Goal: Task Accomplishment & Management: Manage account settings

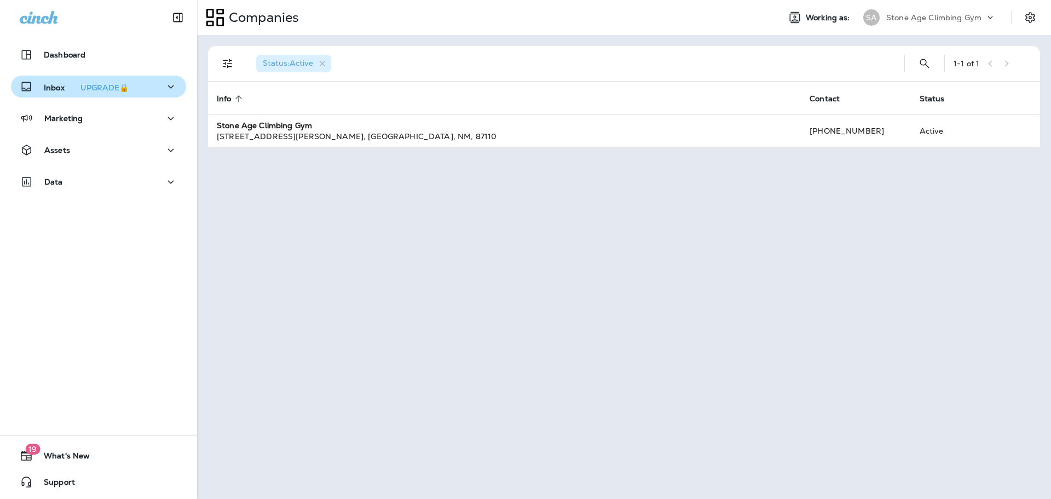
click at [164, 85] on icon "button" at bounding box center [170, 87] width 13 height 14
click at [980, 13] on div "Stone Age Climbing Gym" at bounding box center [935, 17] width 99 height 16
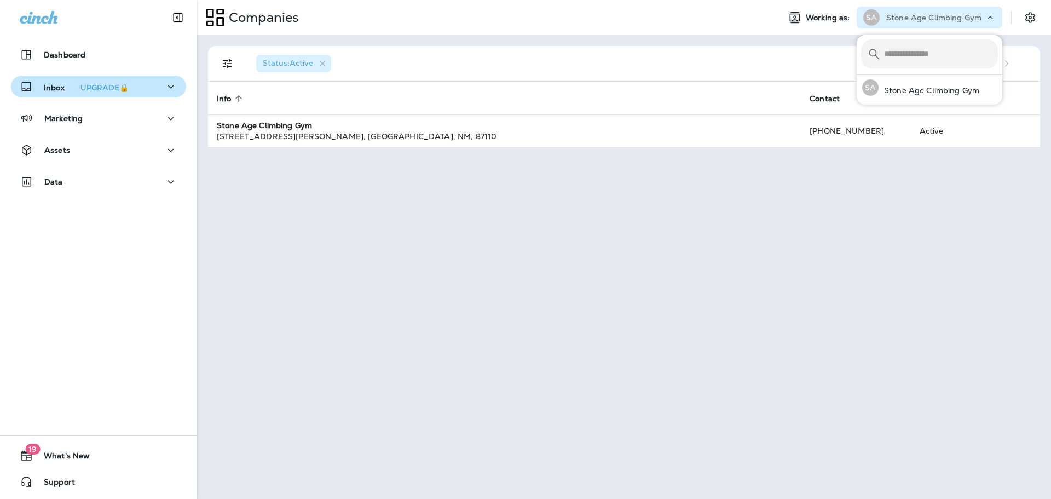
click at [1017, 19] on div "Working as: [PERSON_NAME] Age Climbing Gym" at bounding box center [911, 18] width 280 height 22
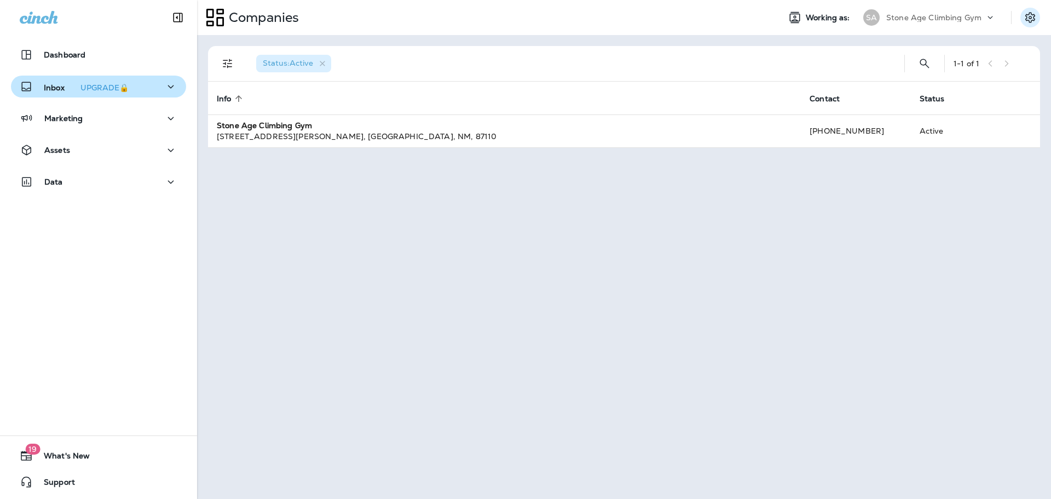
click at [1032, 16] on icon "Settings" at bounding box center [1029, 17] width 13 height 13
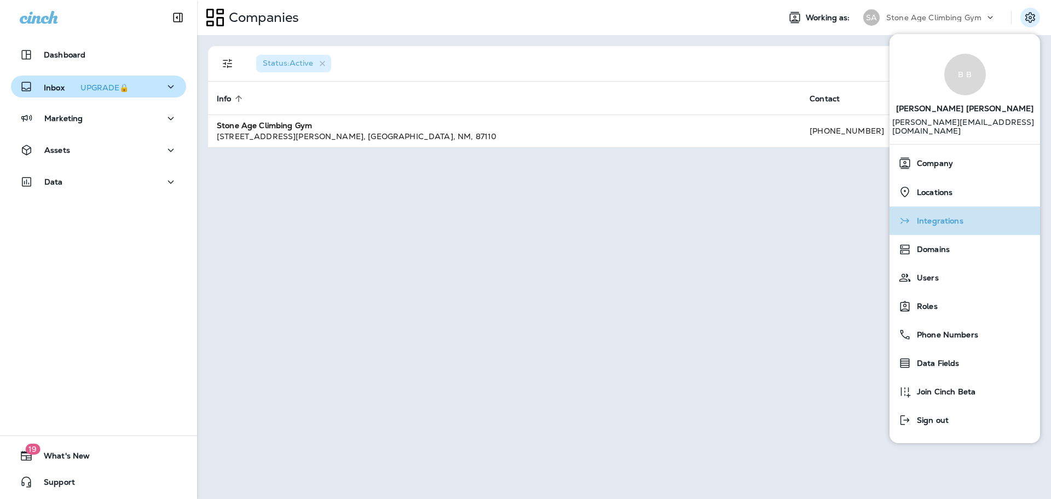
click at [975, 210] on div "Integrations" at bounding box center [965, 221] width 142 height 22
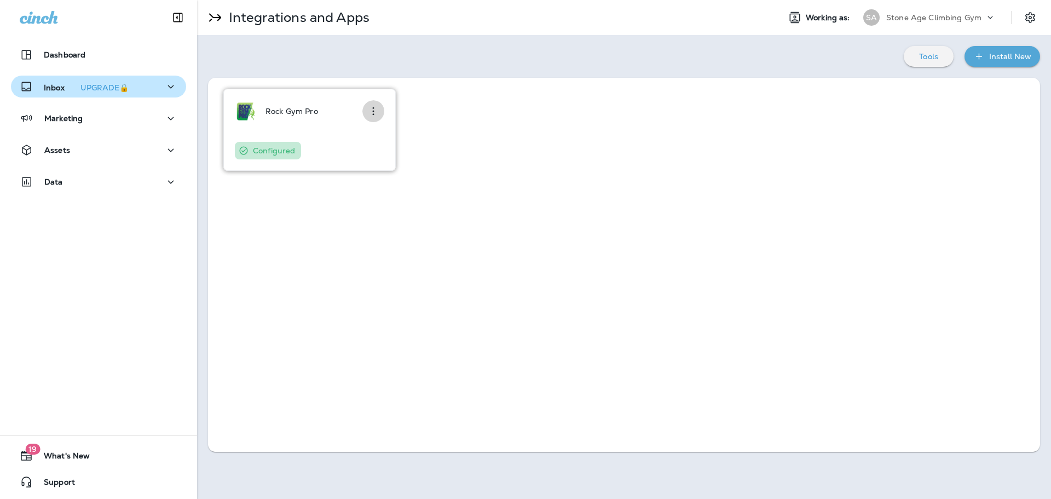
click at [371, 109] on icon "button" at bounding box center [373, 111] width 13 height 13
click at [364, 142] on div "Configure" at bounding box center [356, 141] width 37 height 13
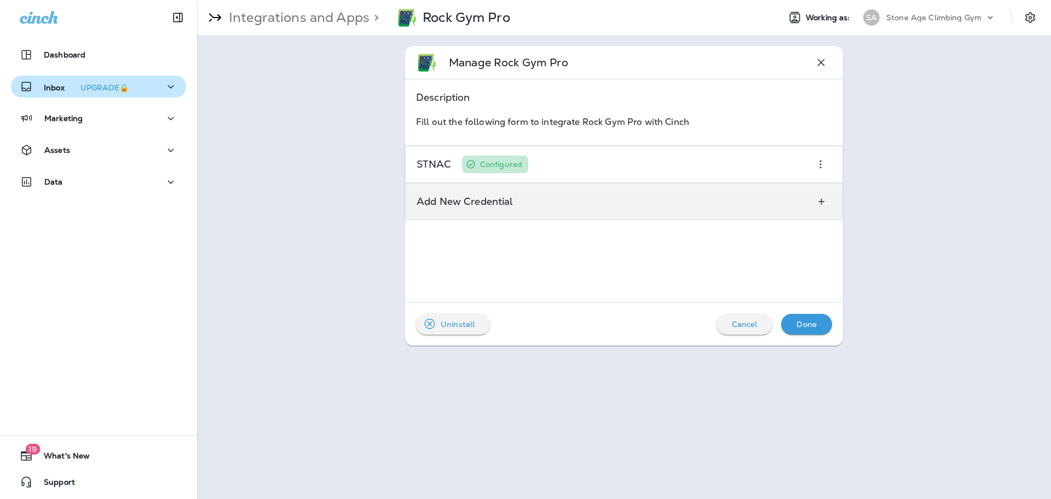
click at [566, 200] on div "Add New Credential" at bounding box center [624, 201] width 438 height 37
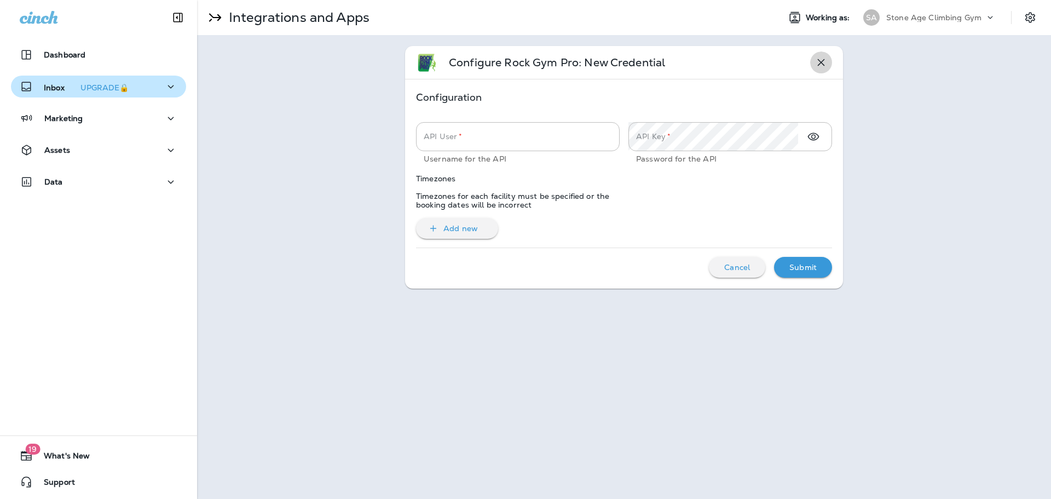
click at [817, 62] on icon "button" at bounding box center [820, 62] width 13 height 13
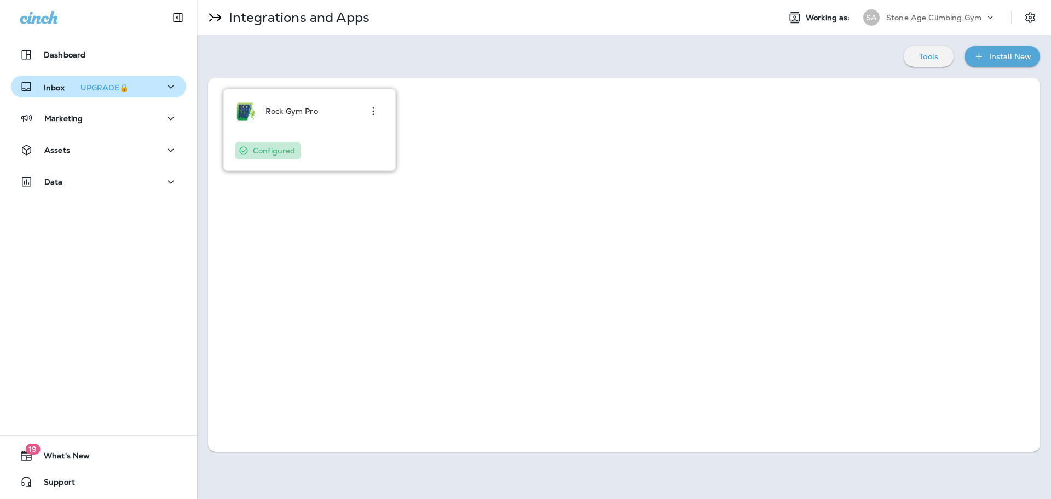
drag, startPoint x: 382, startPoint y: 103, endPoint x: 378, endPoint y: 109, distance: 7.1
click at [378, 109] on div "Rock Gym Pro" at bounding box center [309, 111] width 149 height 22
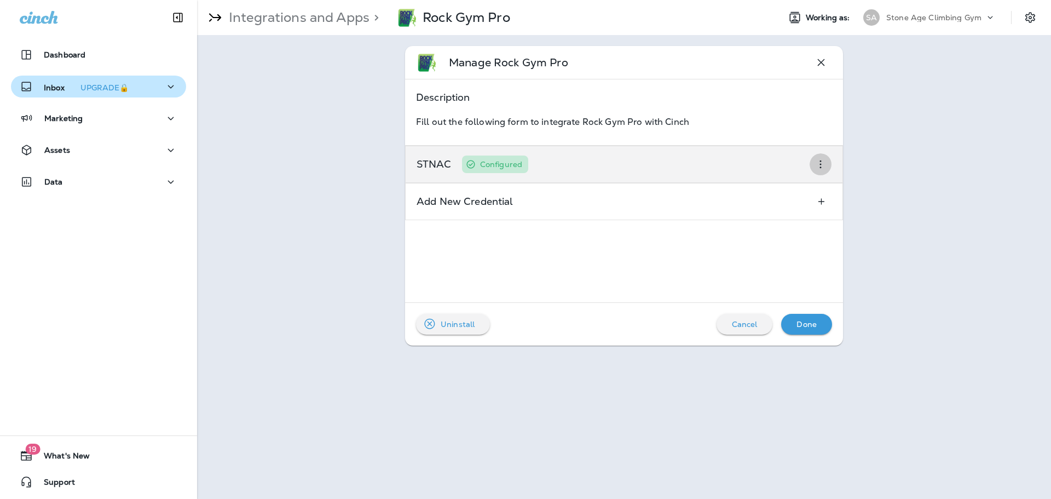
click at [819, 168] on icon "button" at bounding box center [820, 164] width 13 height 13
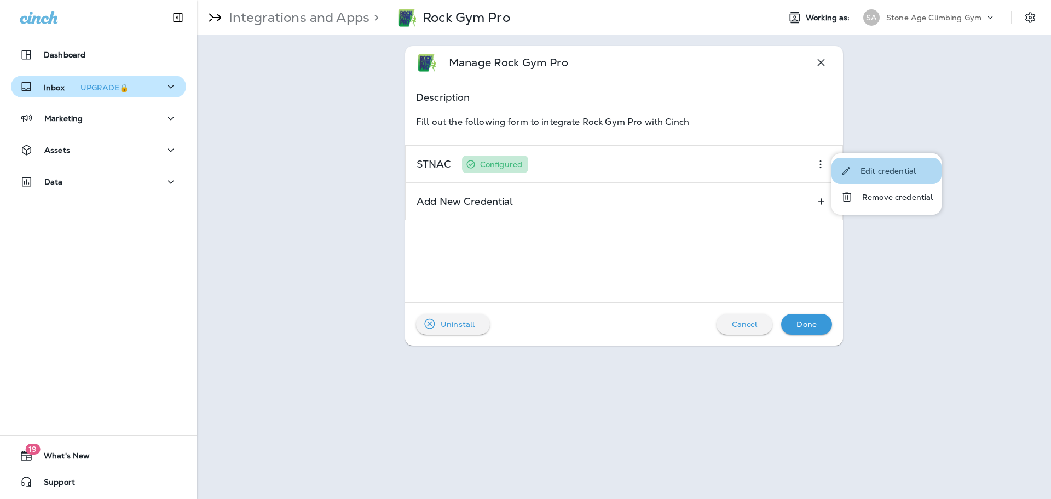
click at [898, 177] on button "Edit credential" at bounding box center [886, 171] width 110 height 26
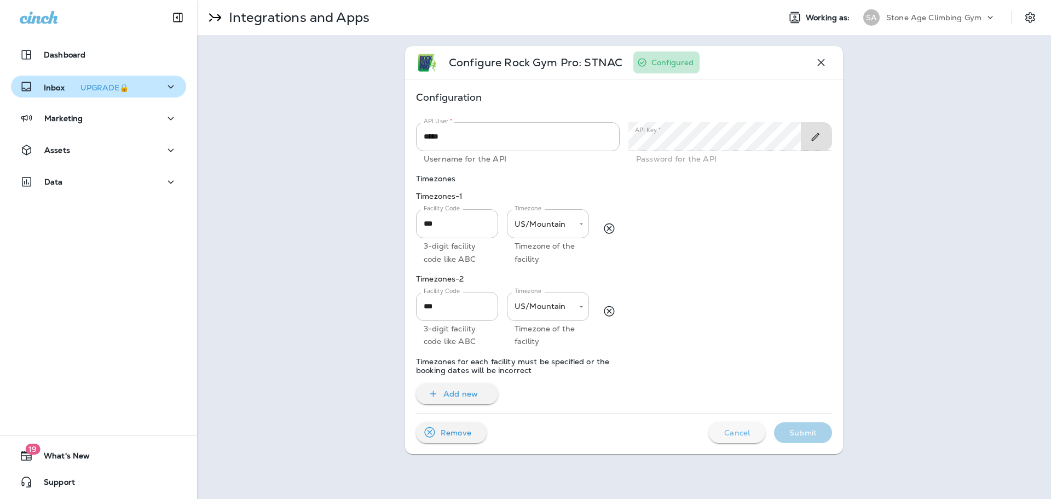
click at [733, 426] on div "Cancel" at bounding box center [736, 432] width 39 height 14
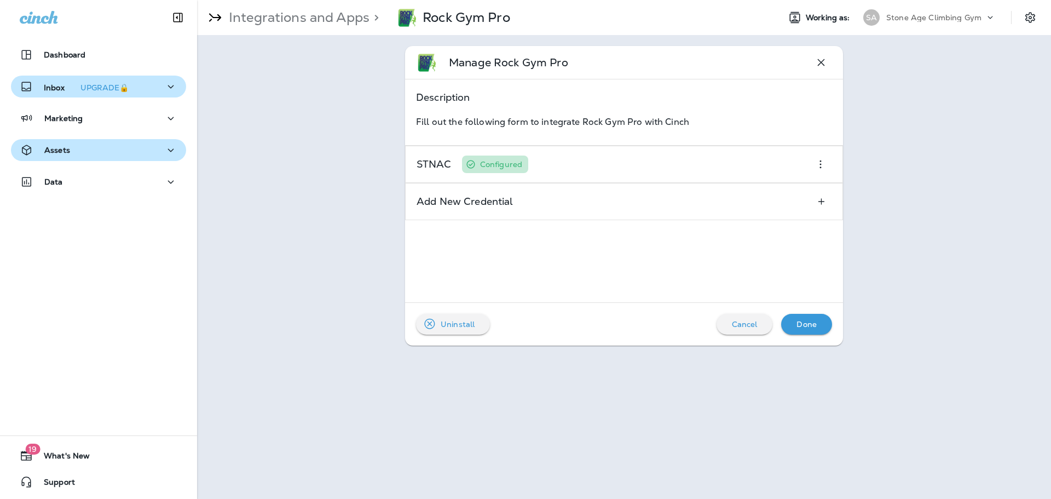
click at [102, 151] on div "Assets" at bounding box center [99, 150] width 158 height 14
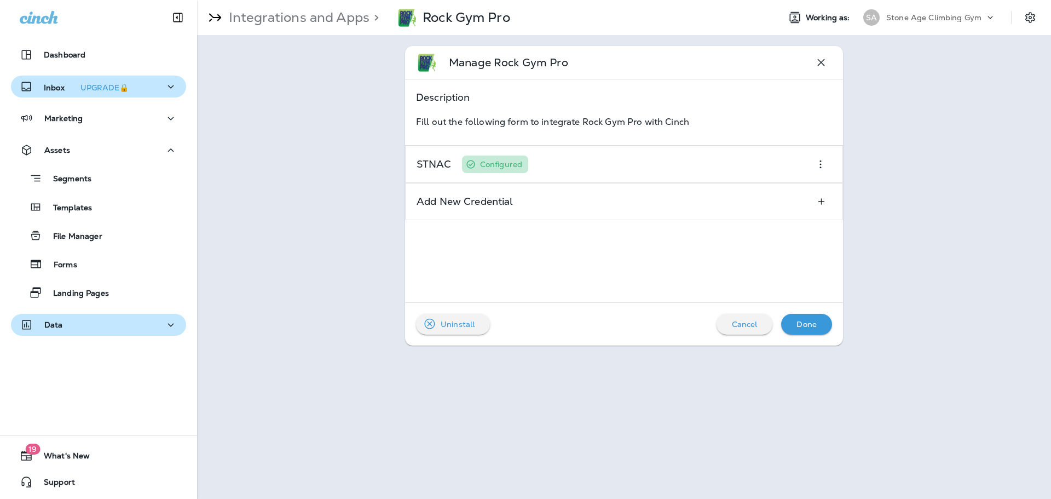
click at [134, 315] on button "Data" at bounding box center [98, 325] width 175 height 22
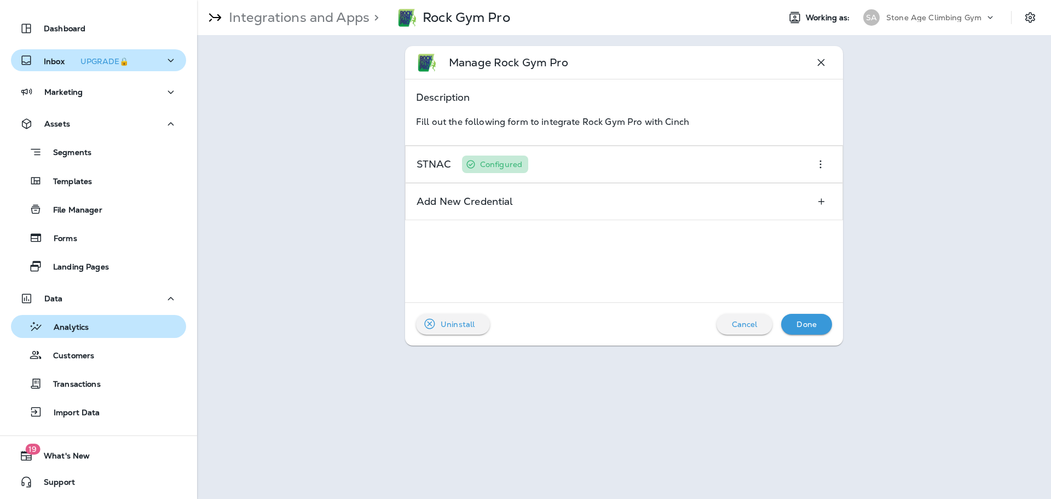
click at [106, 331] on div "Analytics" at bounding box center [98, 326] width 166 height 16
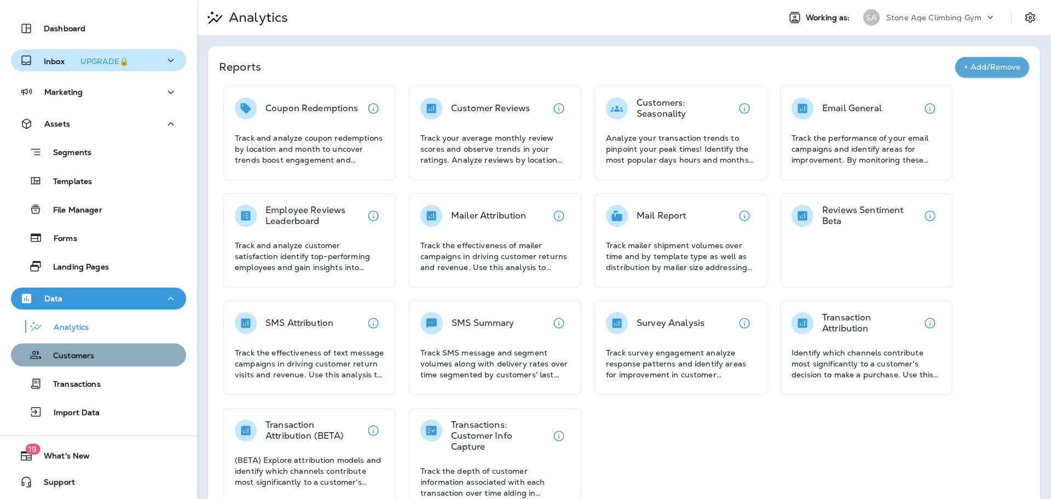
click at [104, 364] on button "Customers" at bounding box center [98, 354] width 175 height 23
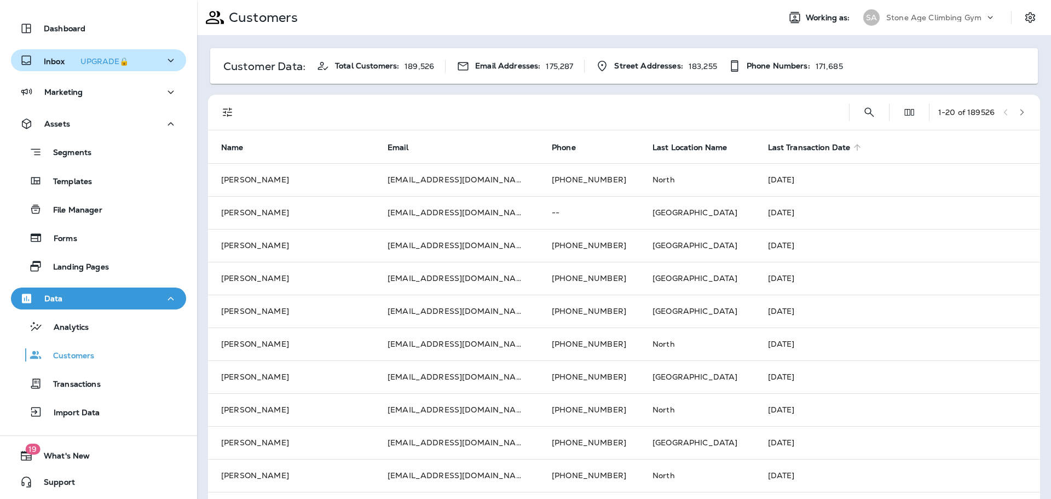
click at [787, 152] on span "Last Transaction Date" at bounding box center [816, 147] width 97 height 10
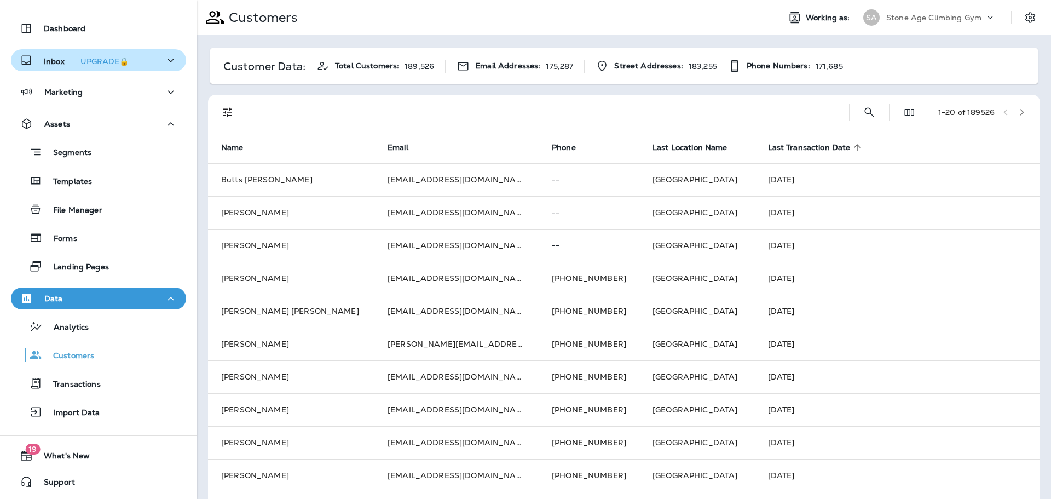
click at [773, 149] on span "Last Transaction Date" at bounding box center [809, 147] width 83 height 9
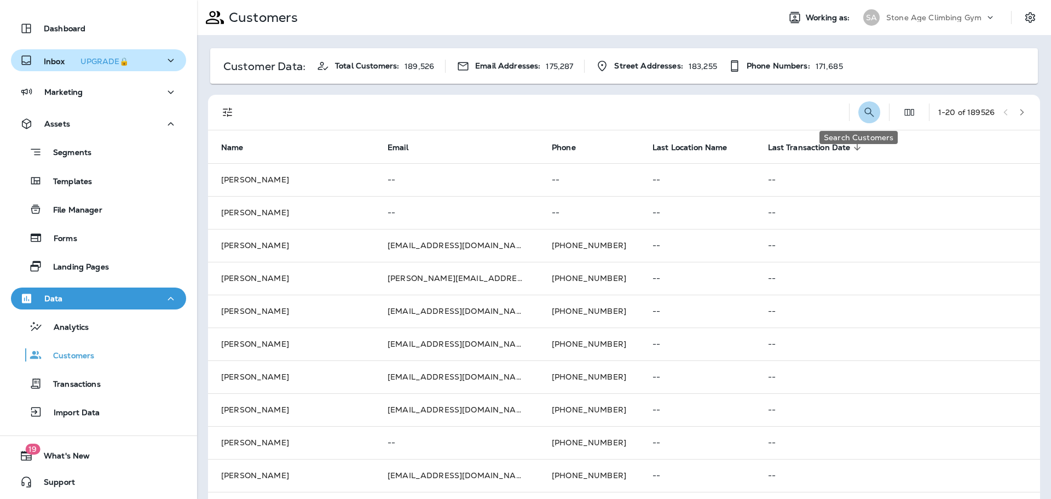
click at [864, 110] on icon "Search Customers" at bounding box center [868, 111] width 9 height 9
click at [629, 124] on div at bounding box center [475, 112] width 456 height 35
click at [1020, 112] on icon "button" at bounding box center [1022, 112] width 4 height 7
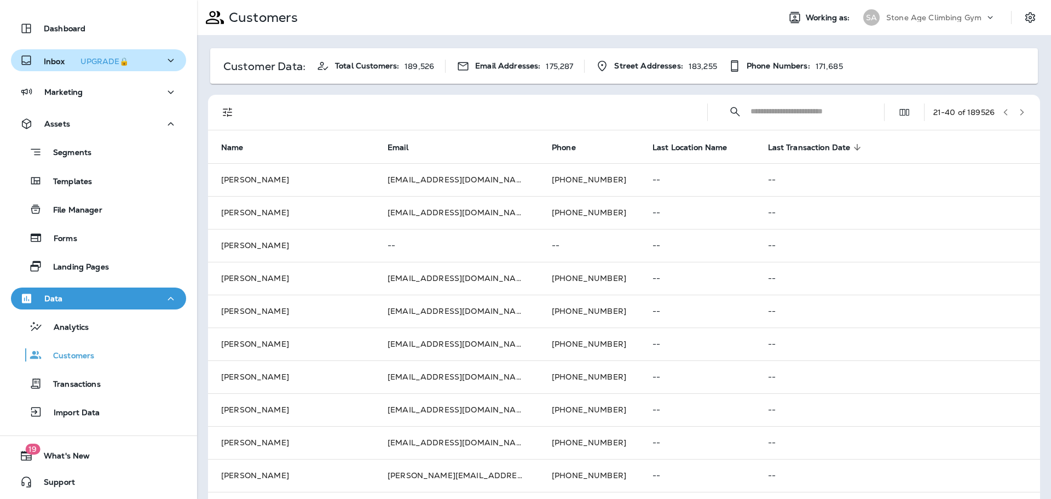
click at [1021, 113] on button "button" at bounding box center [1022, 112] width 16 height 16
click at [1018, 113] on icon "button" at bounding box center [1022, 112] width 8 height 8
click at [1017, 115] on button "button" at bounding box center [1022, 112] width 16 height 16
click at [1020, 109] on button "button" at bounding box center [1022, 112] width 16 height 16
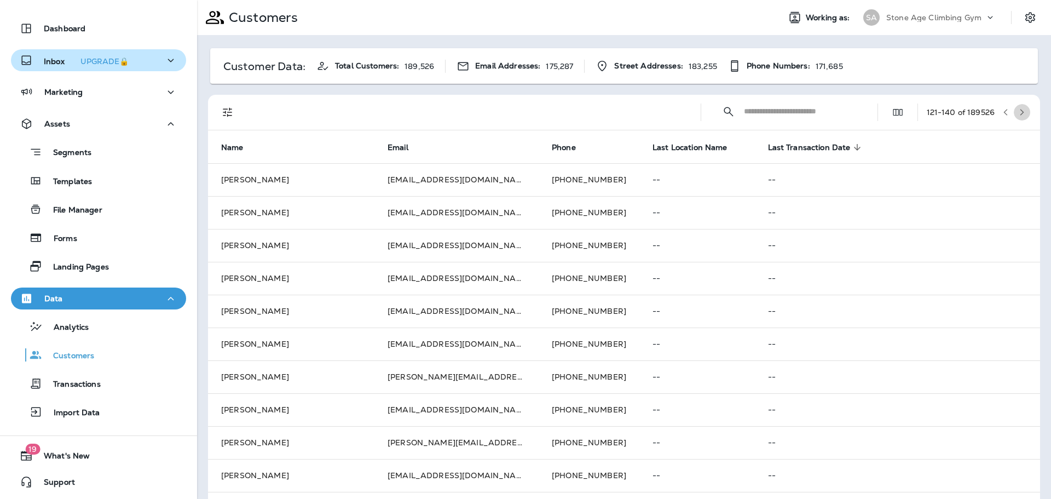
click at [1020, 115] on button "button" at bounding box center [1022, 112] width 16 height 16
click at [1020, 116] on button "button" at bounding box center [1022, 112] width 16 height 16
click at [1021, 111] on button "button" at bounding box center [1022, 112] width 16 height 16
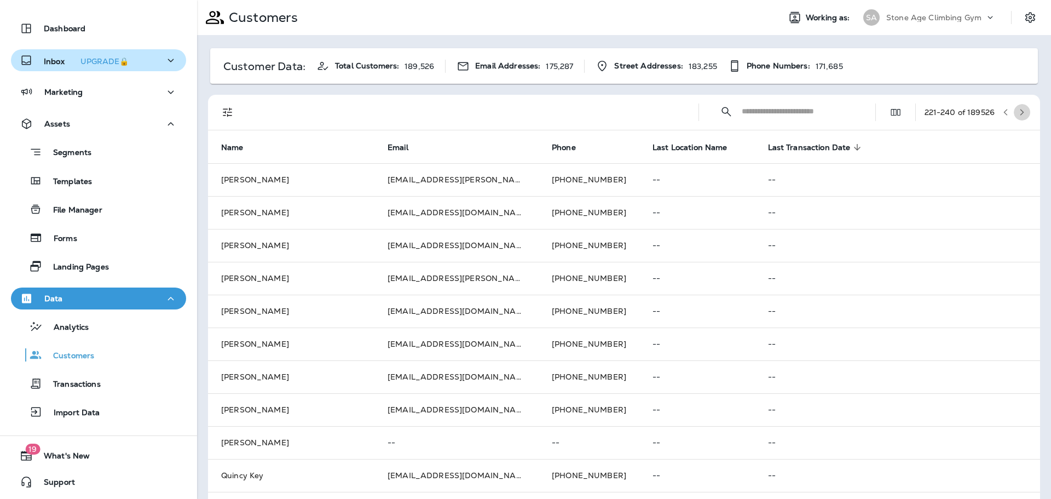
click at [1021, 111] on button "button" at bounding box center [1022, 112] width 16 height 16
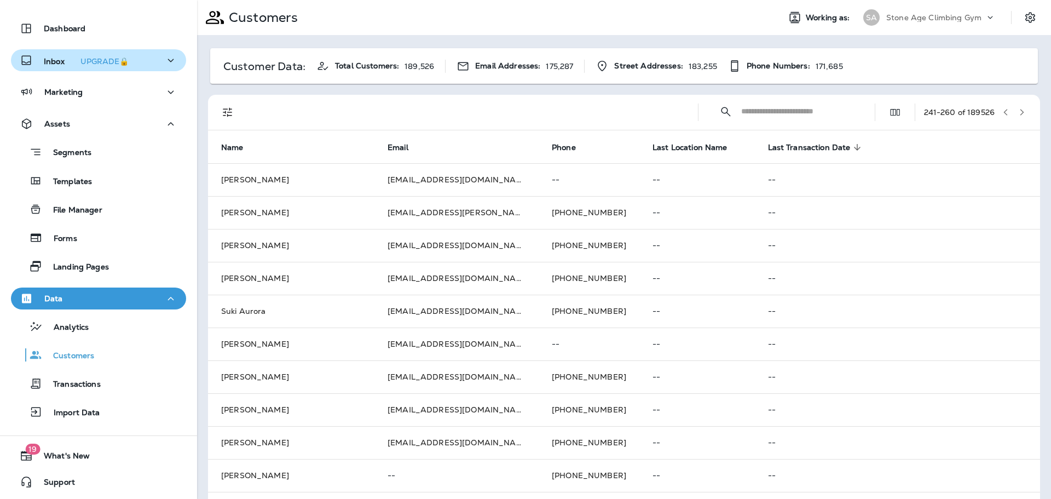
click at [1021, 111] on button "button" at bounding box center [1022, 112] width 16 height 16
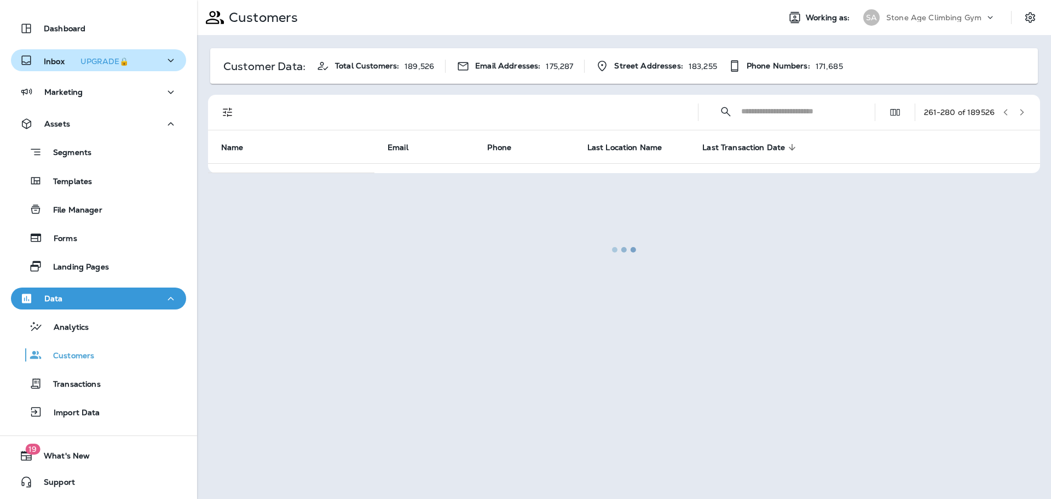
click at [1021, 111] on div at bounding box center [624, 249] width 852 height 496
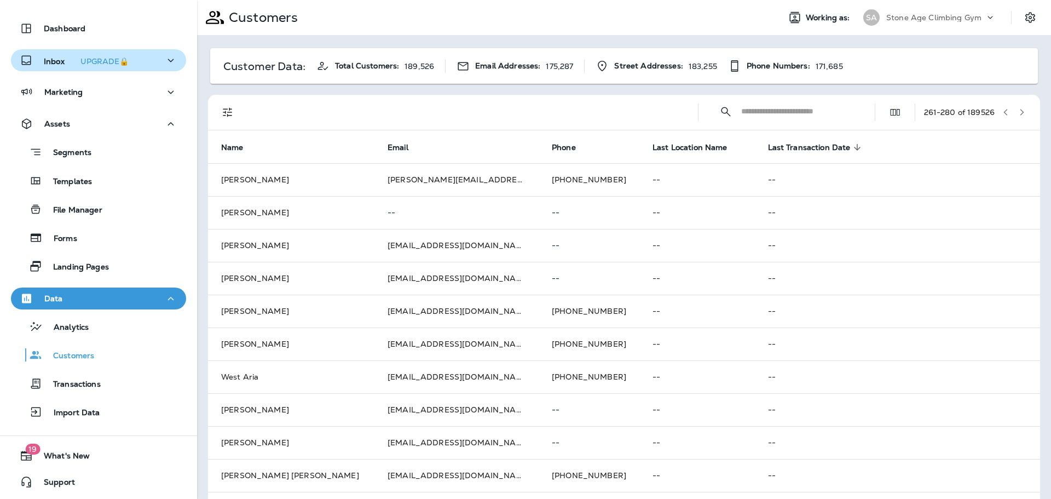
click at [1021, 111] on button "button" at bounding box center [1022, 112] width 16 height 16
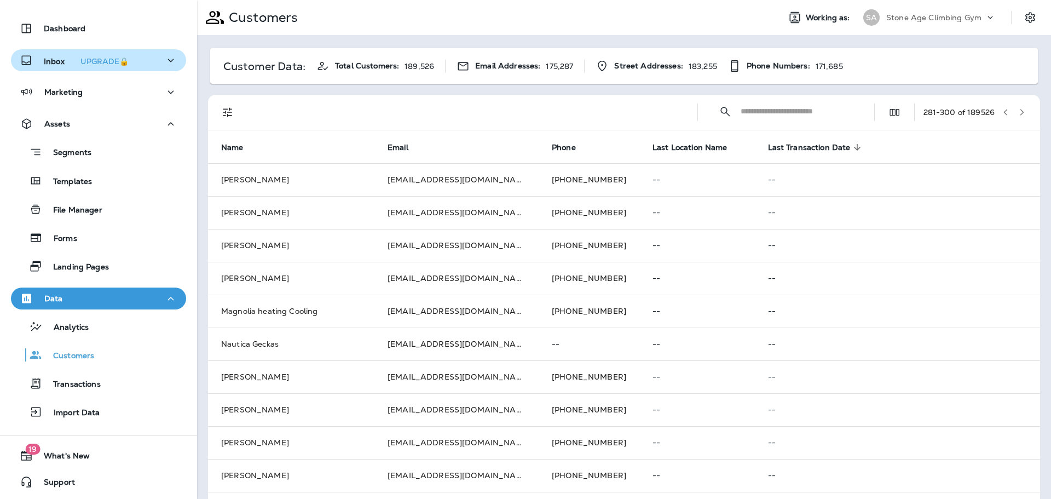
click at [1021, 112] on button "button" at bounding box center [1022, 112] width 16 height 16
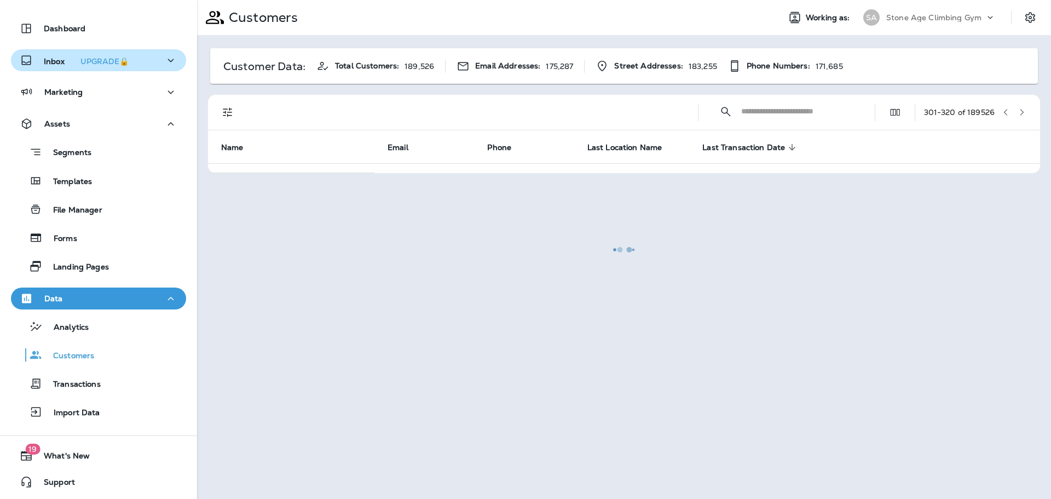
click at [231, 110] on div at bounding box center [624, 249] width 852 height 496
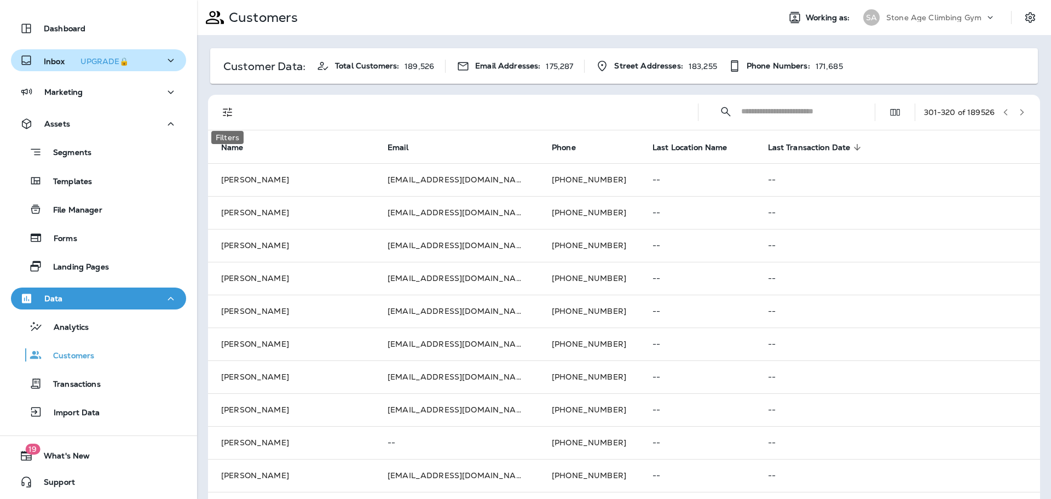
click at [227, 115] on icon "Filters" at bounding box center [227, 112] width 9 height 9
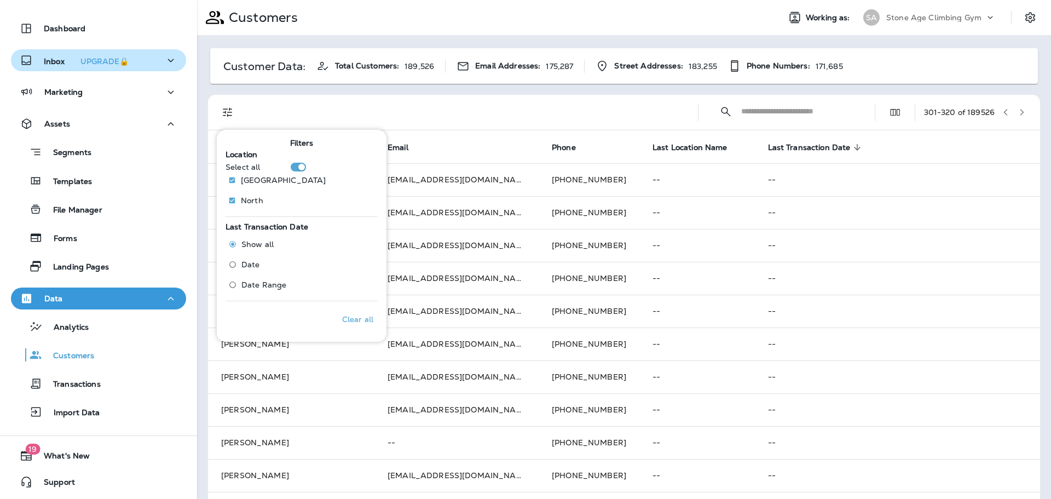
click at [253, 268] on span "Date" at bounding box center [250, 264] width 19 height 9
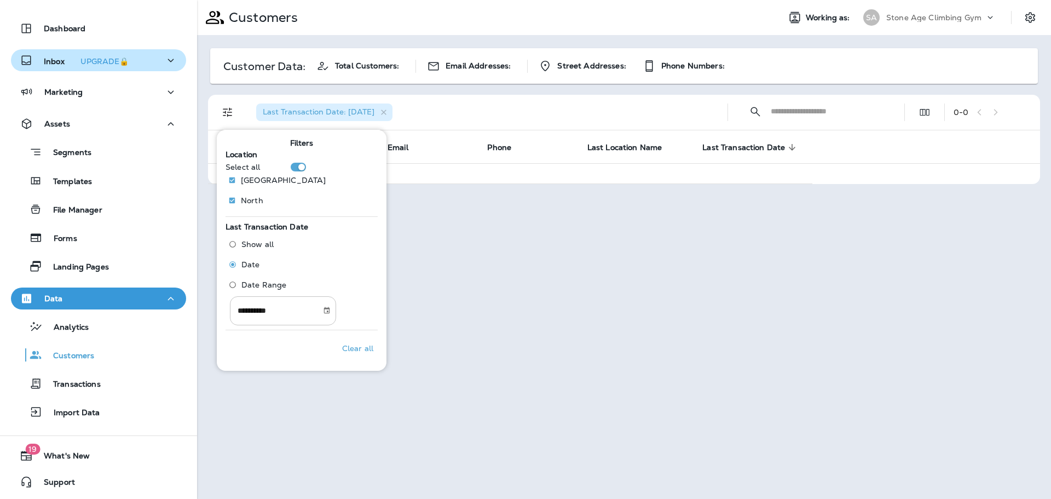
click at [330, 313] on icon "Choose date, selected date is Sep 10, 2025" at bounding box center [327, 310] width 6 height 7
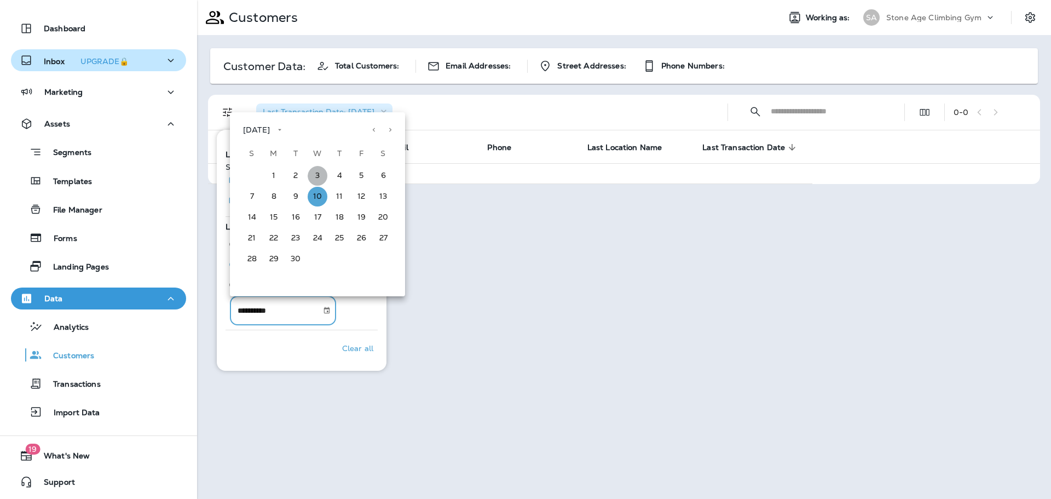
click at [314, 176] on button "3" at bounding box center [318, 176] width 20 height 20
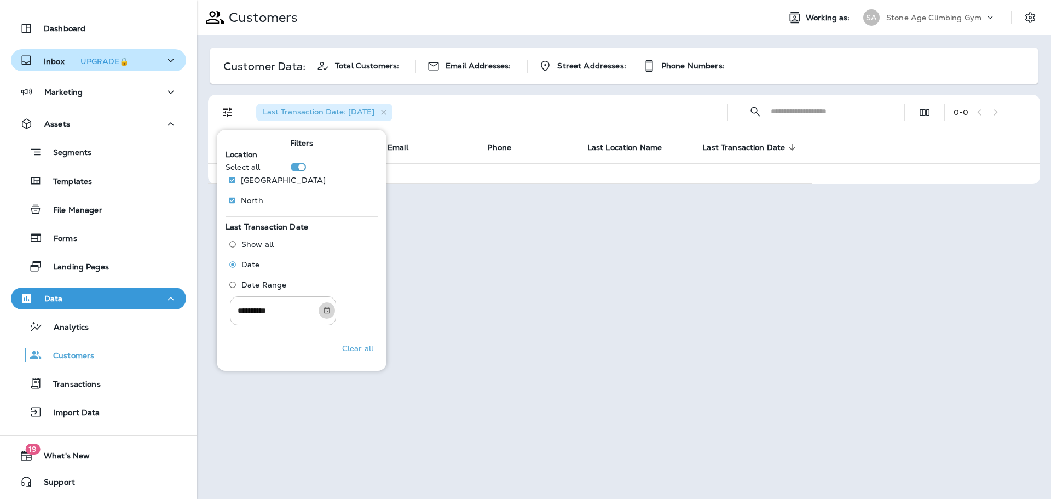
click at [331, 312] on icon "Choose date, selected date is Sep 3, 2025" at bounding box center [327, 310] width 8 height 8
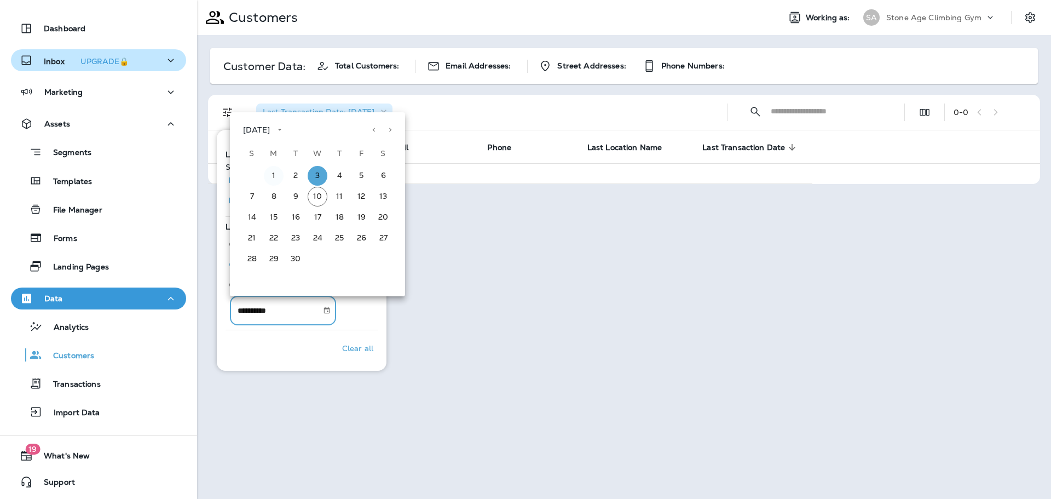
click at [274, 181] on button "1" at bounding box center [274, 176] width 20 height 20
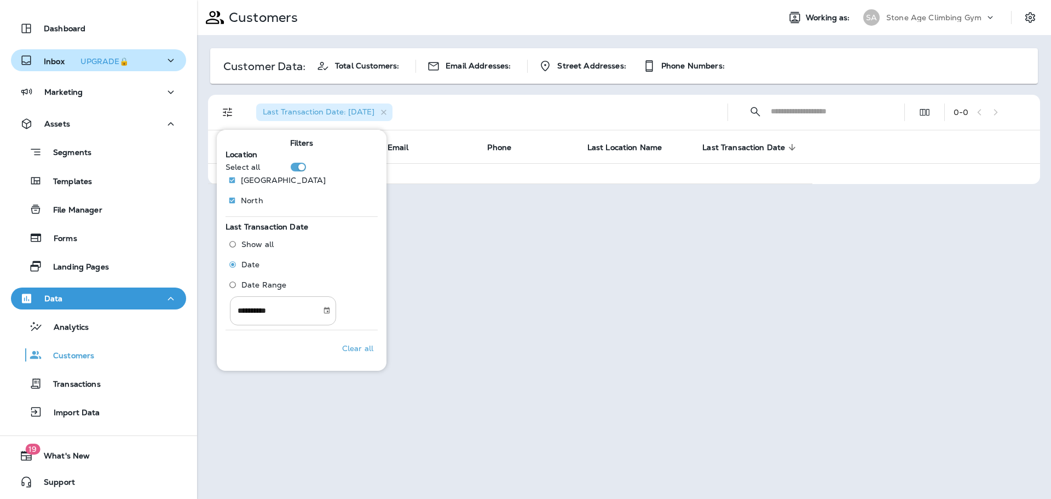
click at [331, 310] on icon "Choose date, selected date is Sep 1, 2025" at bounding box center [327, 310] width 8 height 8
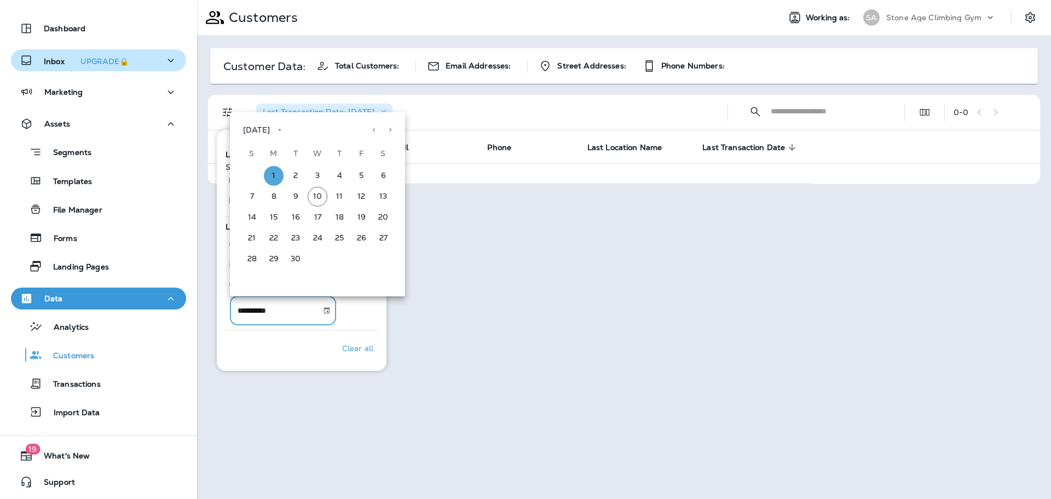
click at [374, 135] on button "Previous month" at bounding box center [374, 129] width 16 height 16
click at [367, 177] on button "1" at bounding box center [361, 176] width 20 height 20
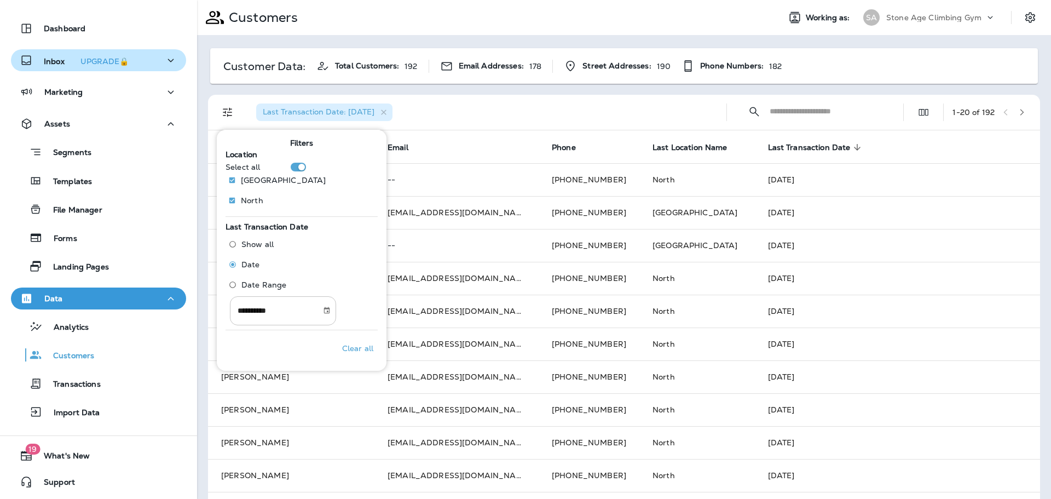
click at [331, 310] on icon "Choose date, selected date is Aug 1, 2025" at bounding box center [327, 310] width 8 height 8
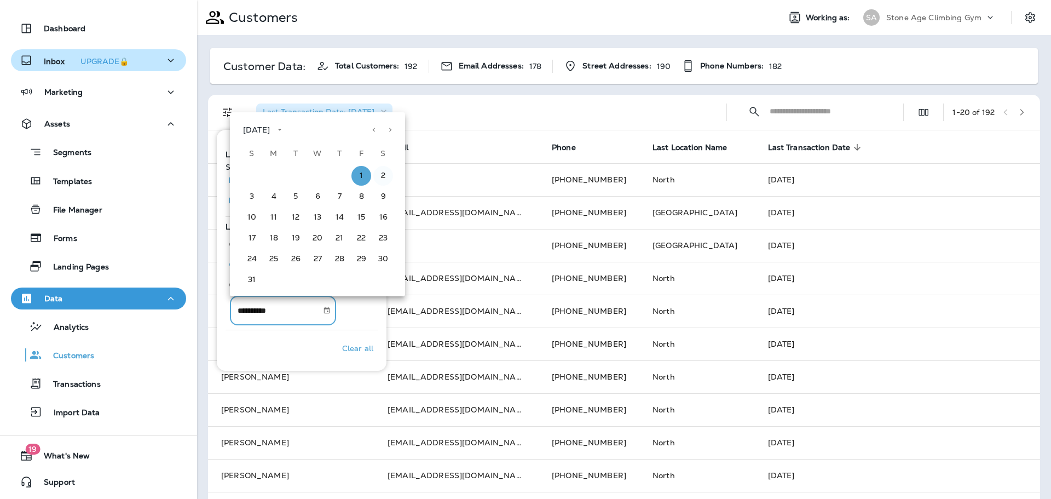
click at [384, 175] on button "2" at bounding box center [383, 176] width 20 height 20
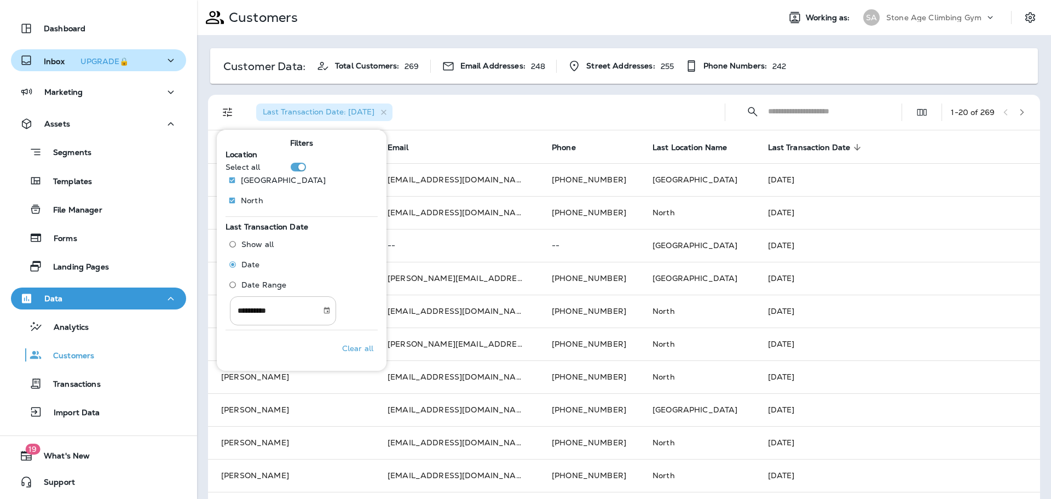
click at [335, 309] on button "Choose date, selected date is Aug 2, 2025" at bounding box center [327, 310] width 16 height 16
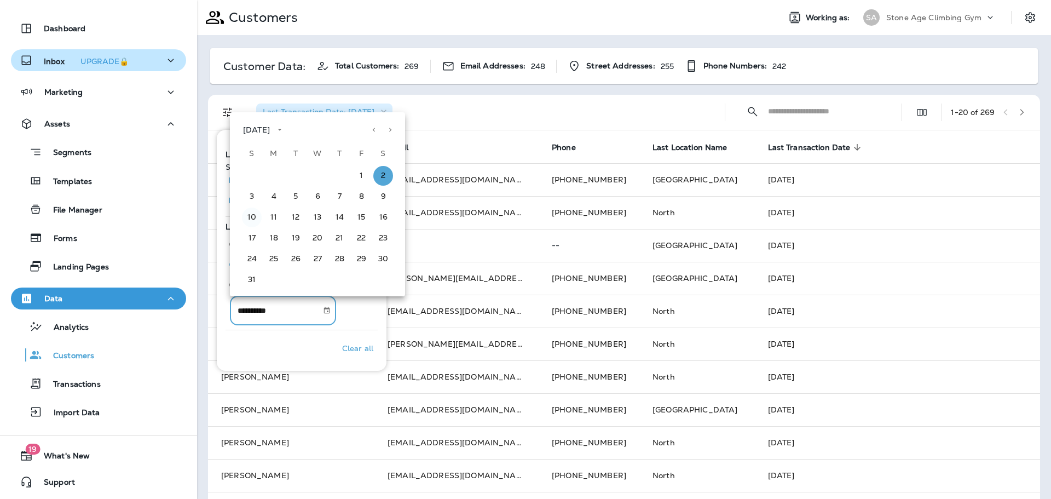
click at [246, 217] on button "10" at bounding box center [252, 217] width 20 height 20
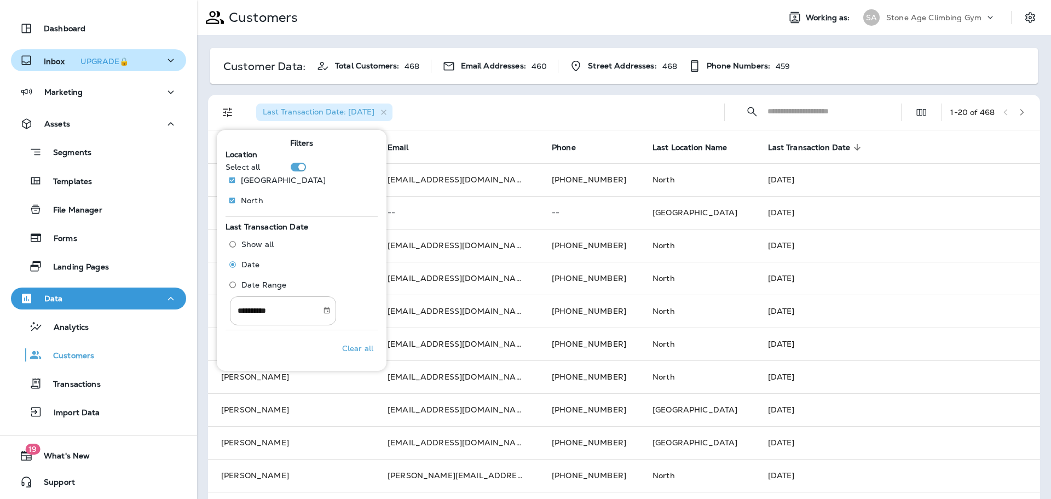
click at [335, 316] on button "Choose date, selected date is Aug 10, 2025" at bounding box center [327, 310] width 16 height 16
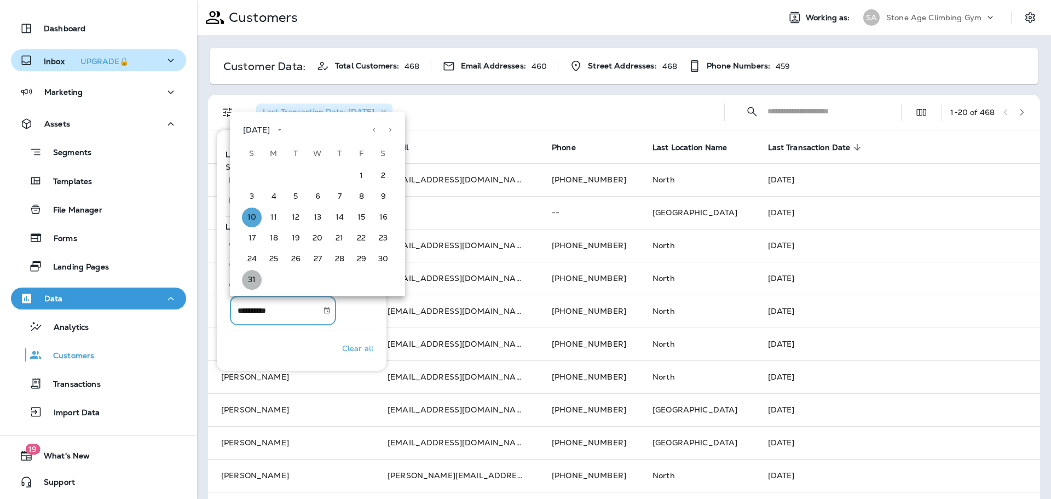
click at [256, 276] on button "31" at bounding box center [252, 280] width 20 height 20
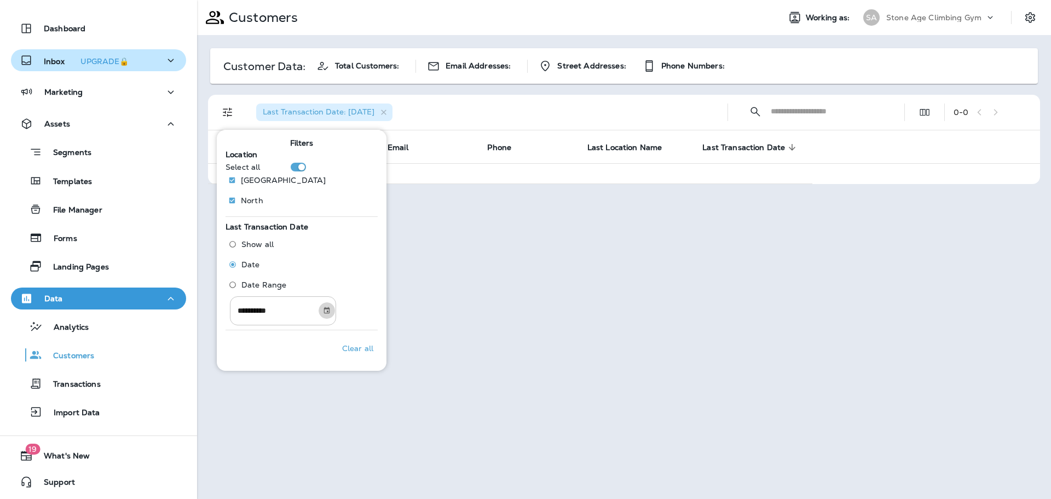
click at [331, 314] on icon "Choose date, selected date is Aug 31, 2025" at bounding box center [327, 310] width 8 height 8
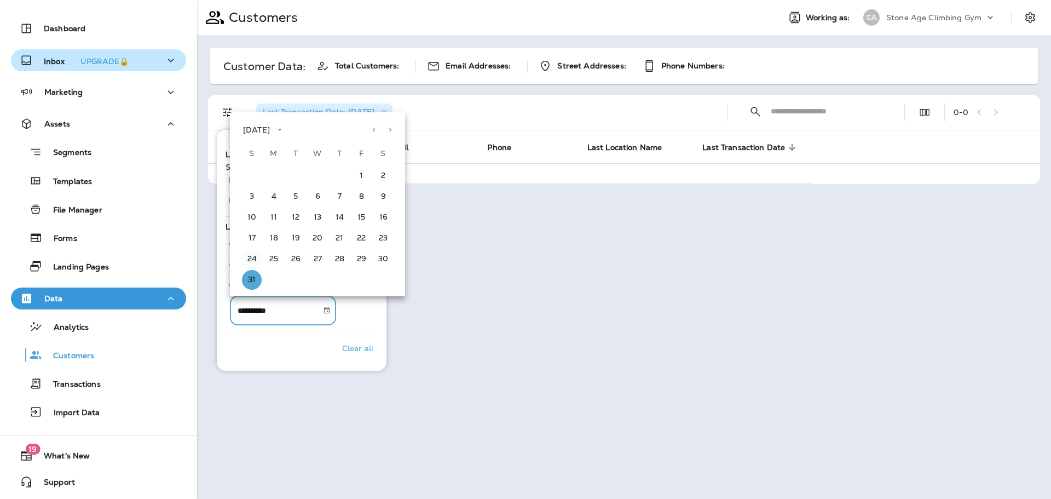
click at [256, 260] on button "24" at bounding box center [252, 259] width 20 height 20
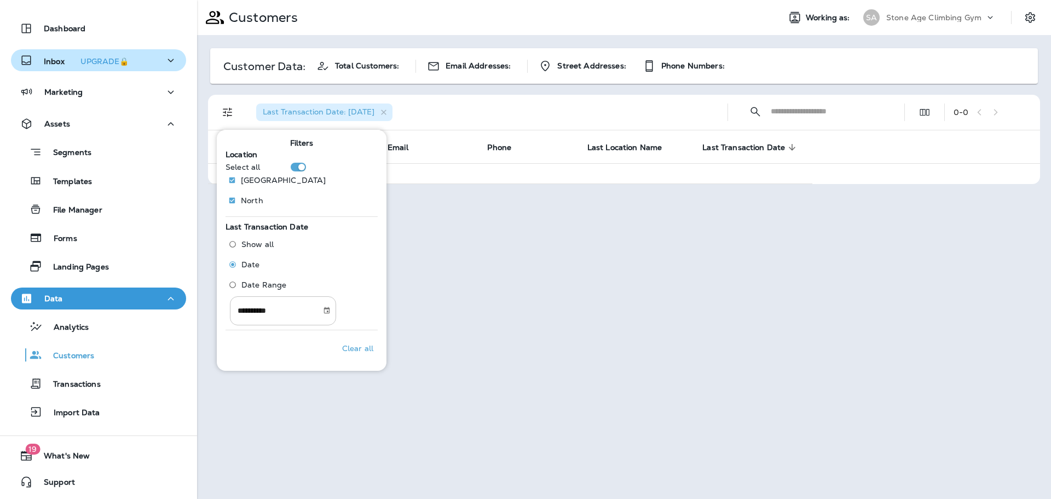
click at [330, 311] on icon "Choose date, selected date is Aug 24, 2025" at bounding box center [327, 310] width 6 height 7
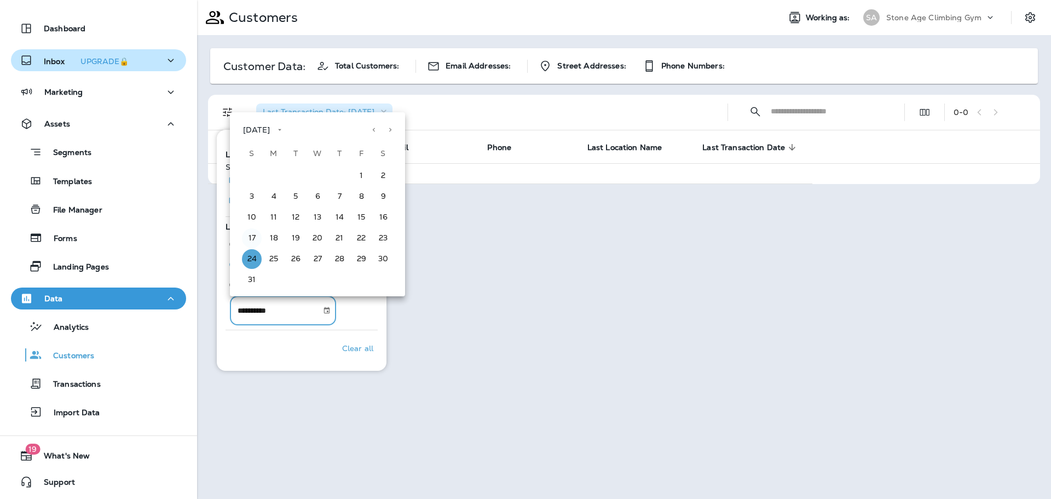
click at [255, 238] on button "17" at bounding box center [252, 238] width 20 height 20
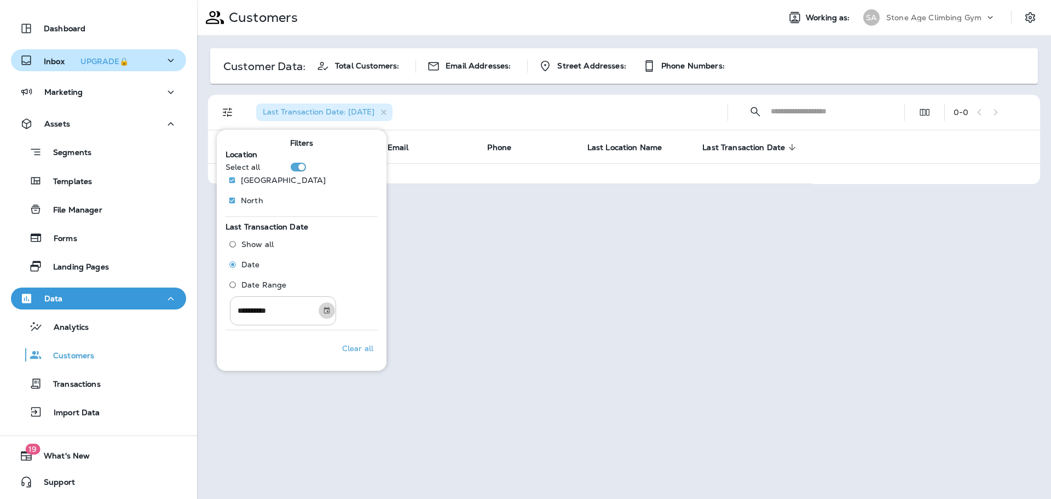
click at [331, 311] on icon "Choose date, selected date is Aug 17, 2025" at bounding box center [327, 310] width 8 height 8
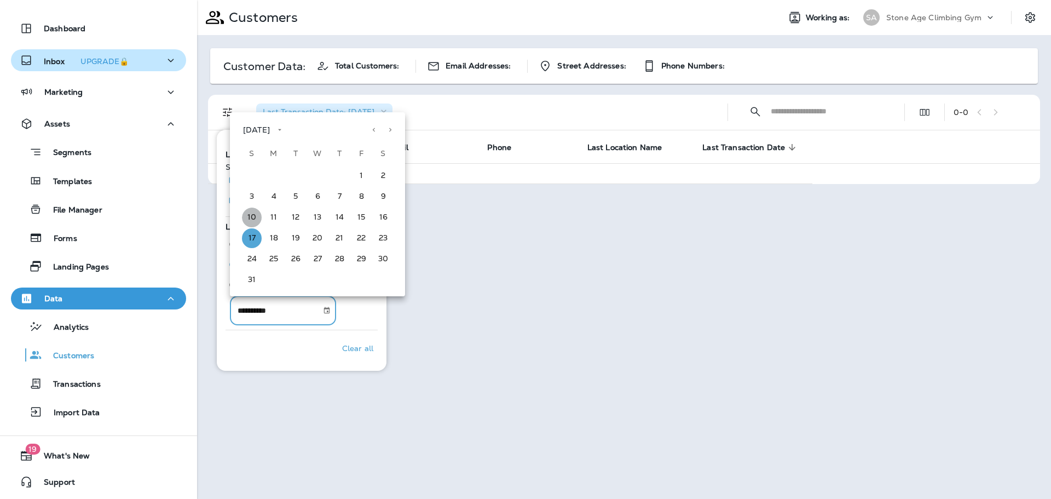
click at [250, 217] on button "10" at bounding box center [252, 217] width 20 height 20
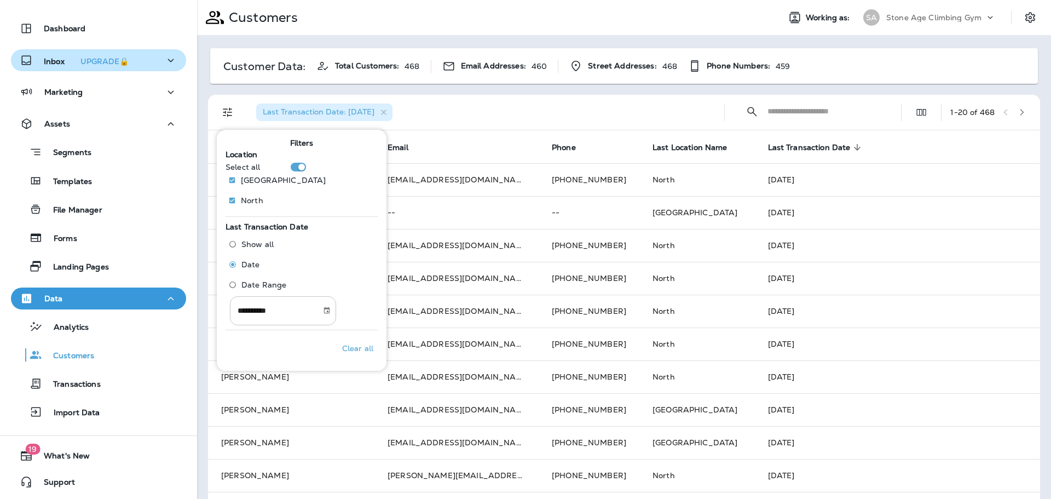
click at [335, 308] on button "Choose date, selected date is Aug 10, 2025" at bounding box center [327, 310] width 16 height 16
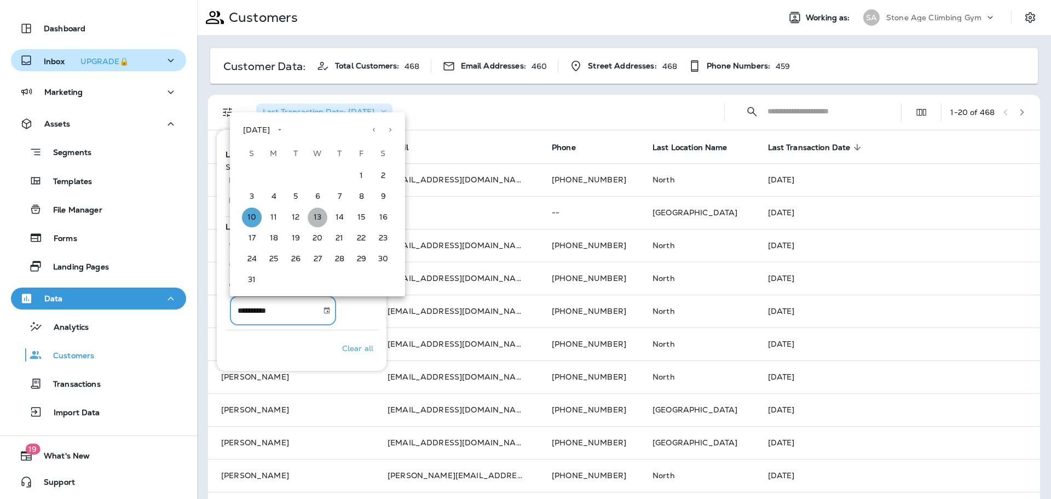
click at [322, 215] on button "13" at bounding box center [318, 217] width 20 height 20
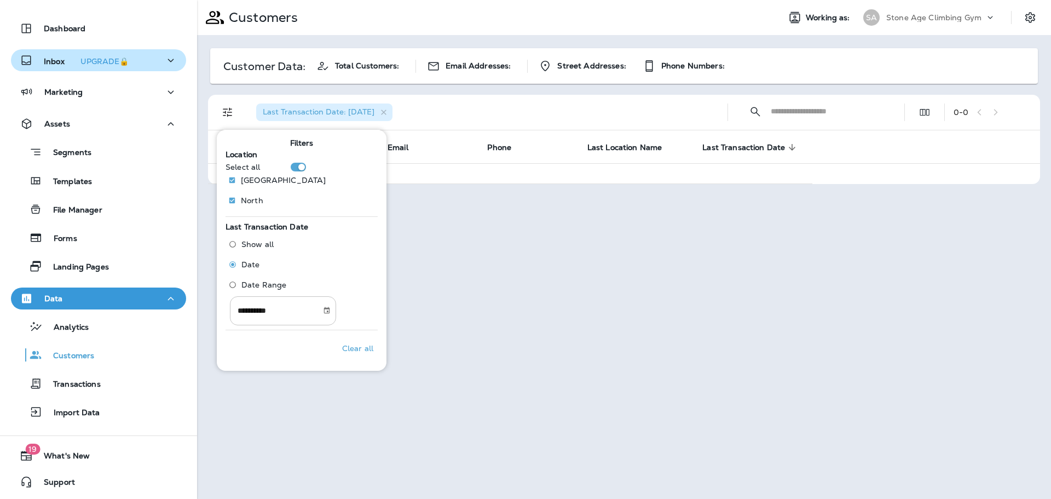
click at [331, 309] on icon "Choose date, selected date is Aug 13, 2025" at bounding box center [327, 310] width 8 height 8
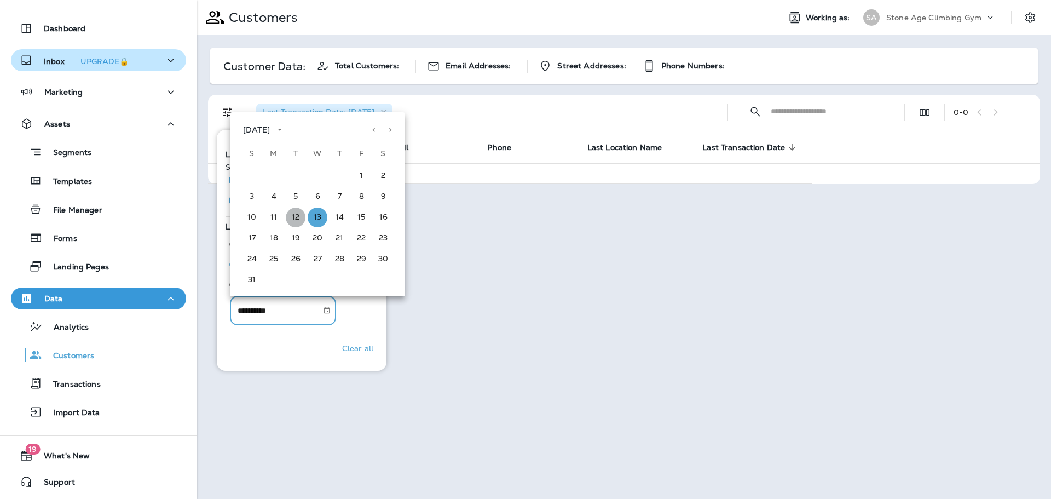
click at [299, 212] on button "12" at bounding box center [296, 217] width 20 height 20
type input "**********"
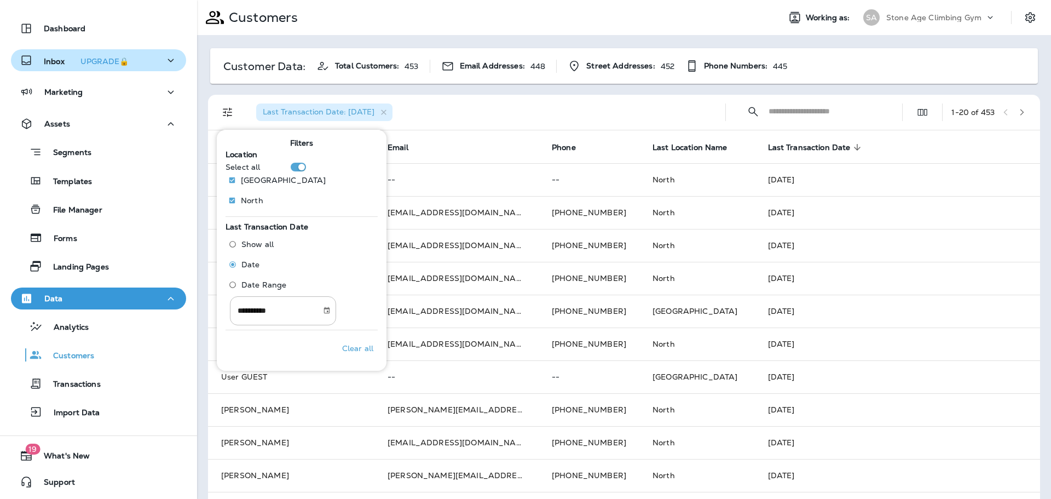
click at [472, 105] on div "Last Transaction Date: [DATE]" at bounding box center [481, 112] width 469 height 35
